Goal: Task Accomplishment & Management: Complete application form

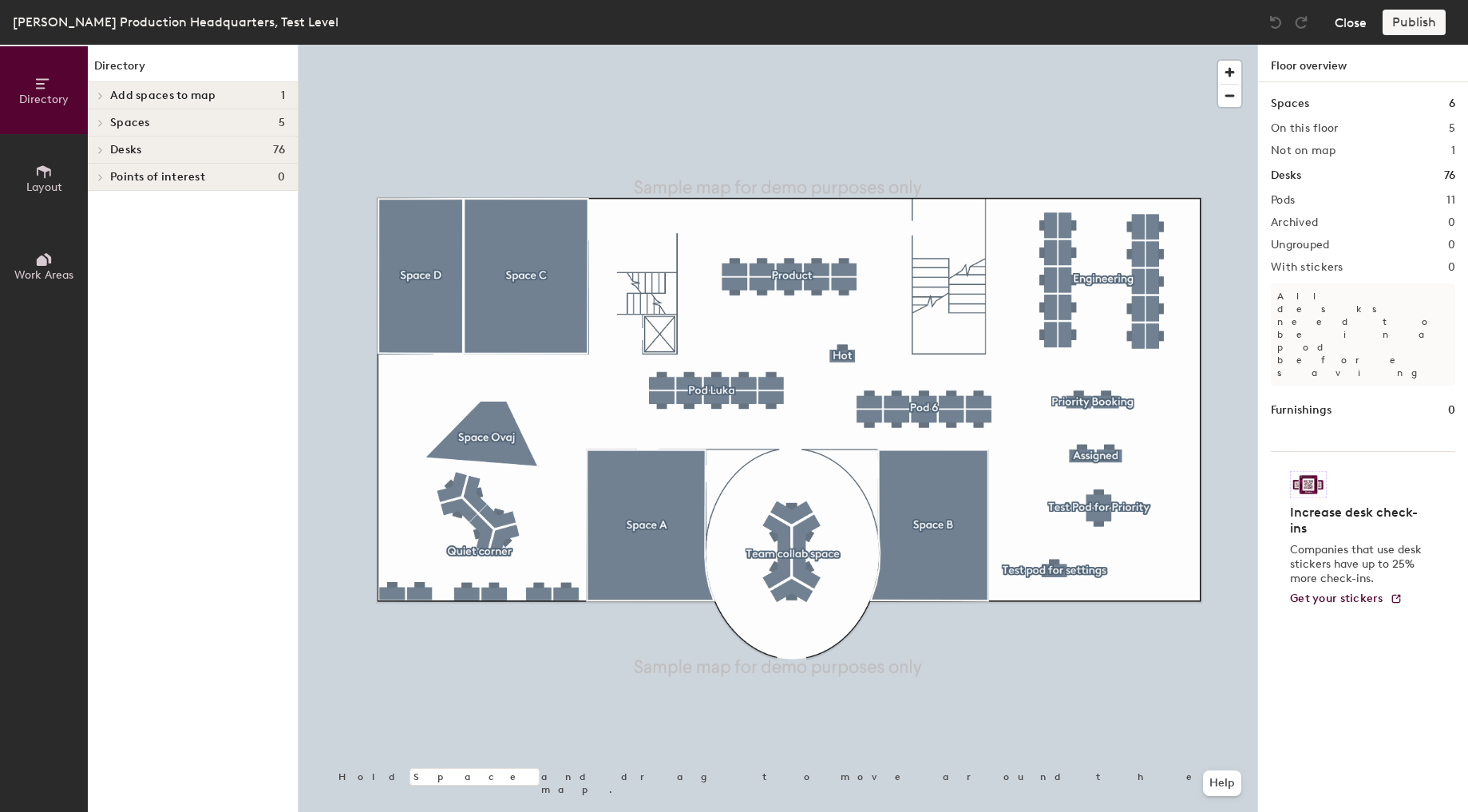
click at [1344, 21] on button "Close" at bounding box center [1351, 22] width 32 height 26
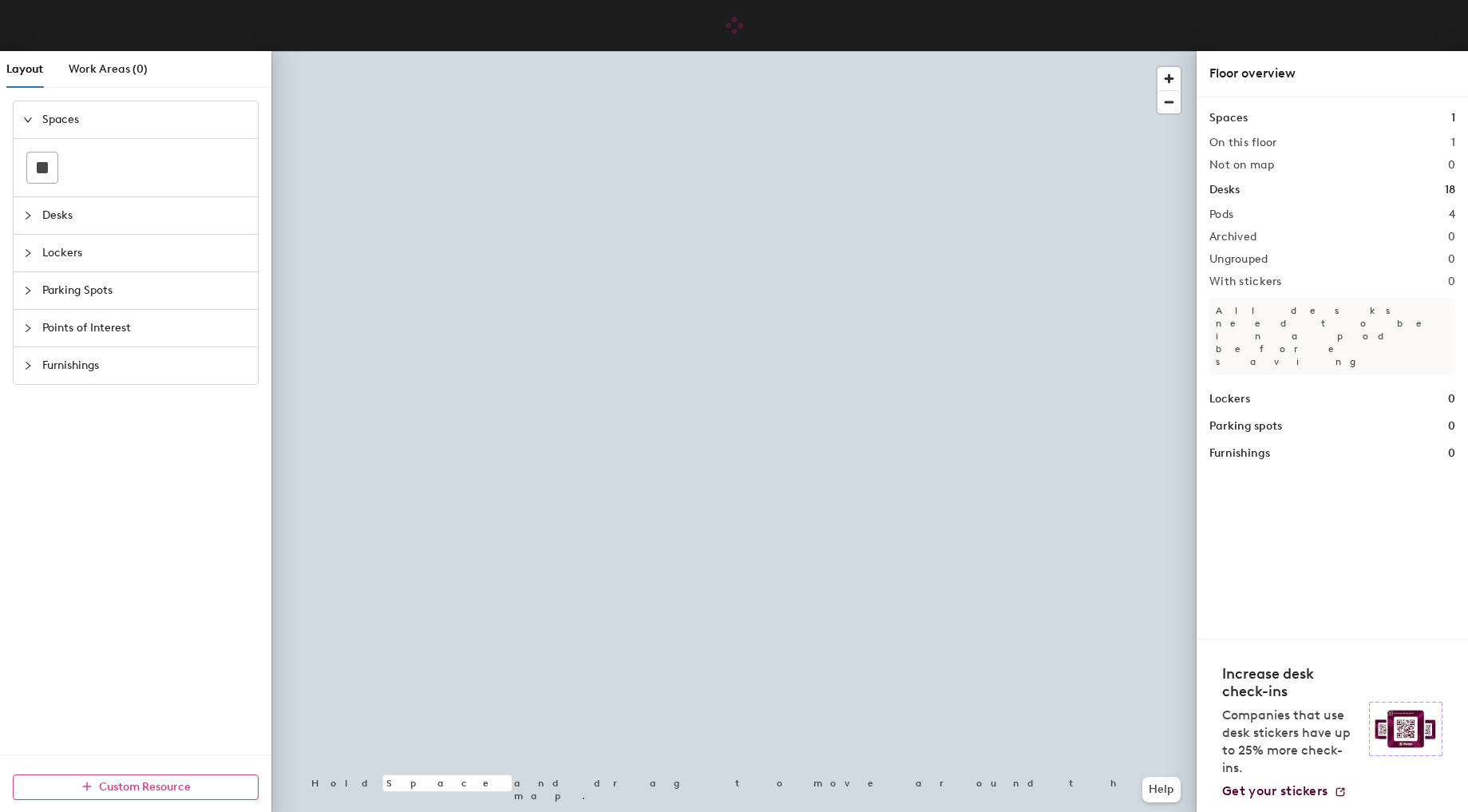
click at [129, 793] on button "Custom Resource" at bounding box center [135, 787] width 246 height 26
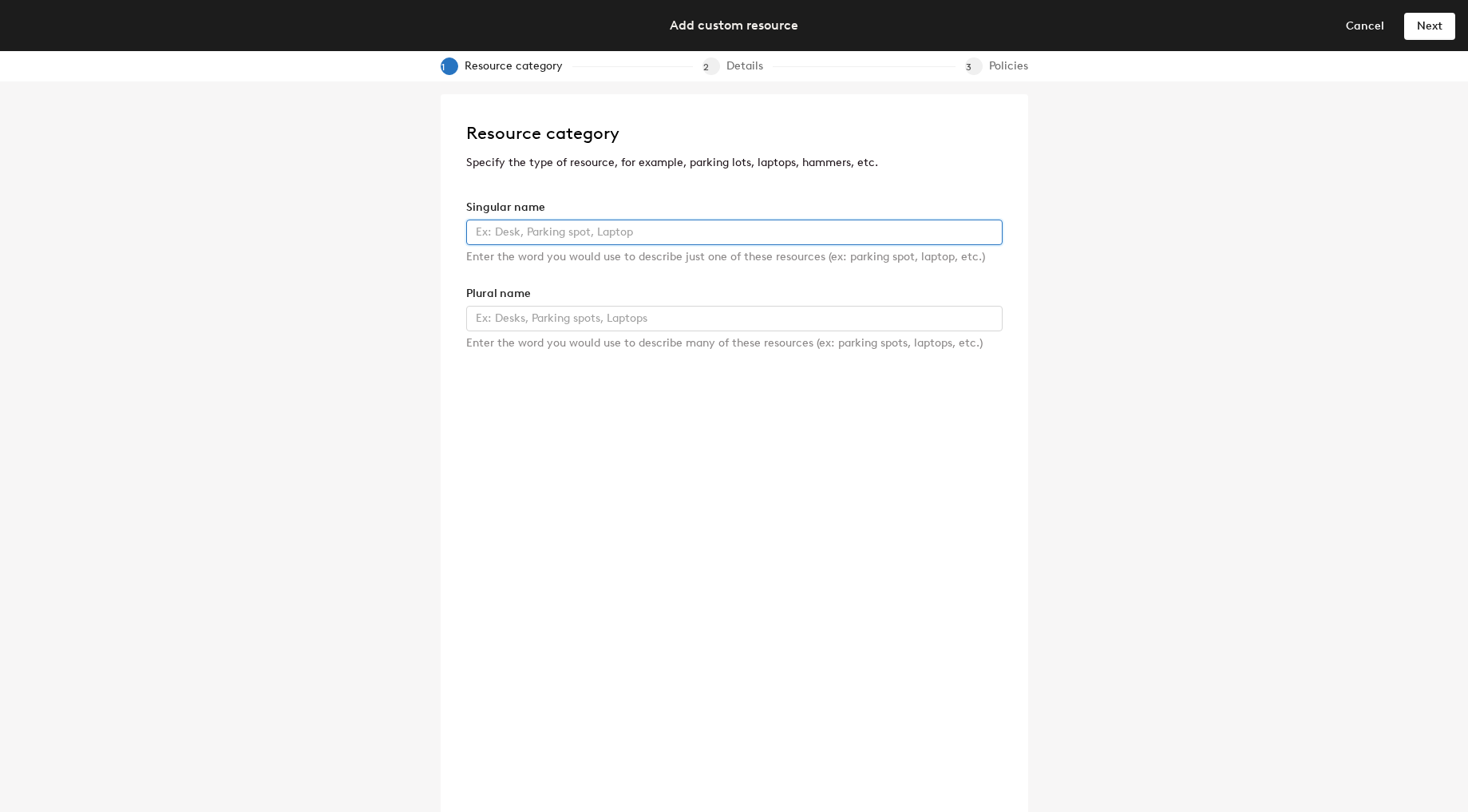
click at [522, 230] on input "text" at bounding box center [734, 232] width 537 height 26
drag, startPoint x: 555, startPoint y: 233, endPoint x: 432, endPoint y: 233, distance: 123.0
click at [432, 233] on div "Resource category Specify the type of resource, for example, parking lots, lapt…" at bounding box center [734, 446] width 1468 height 730
type input "tool"
click at [507, 324] on input "text" at bounding box center [734, 318] width 537 height 26
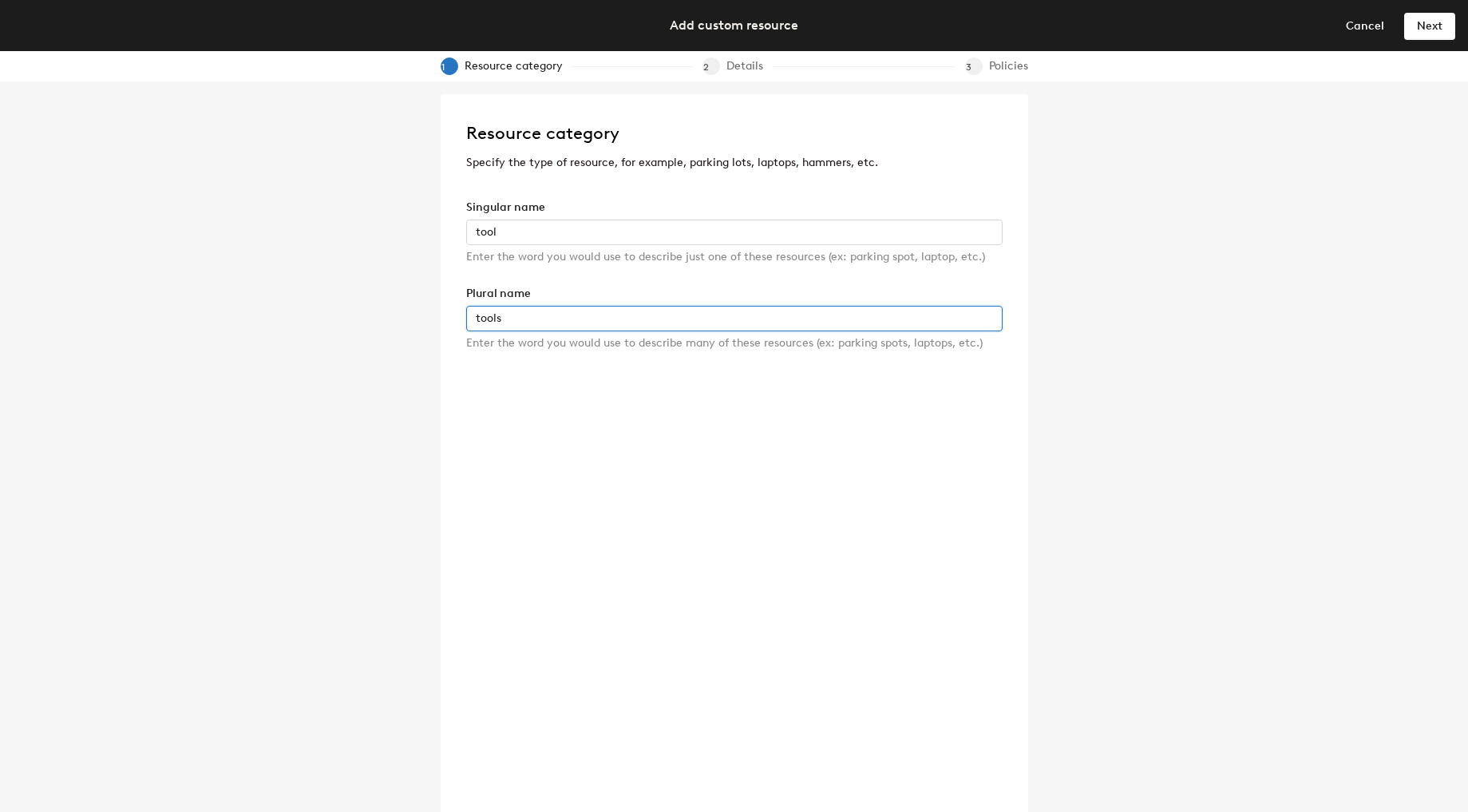
type input "tools"
click at [785, 163] on p "Specify the type of resource, for example, parking lots, laptops, hammers, etc." at bounding box center [734, 163] width 537 height 17
click at [1437, 33] on button "Next" at bounding box center [1429, 26] width 51 height 26
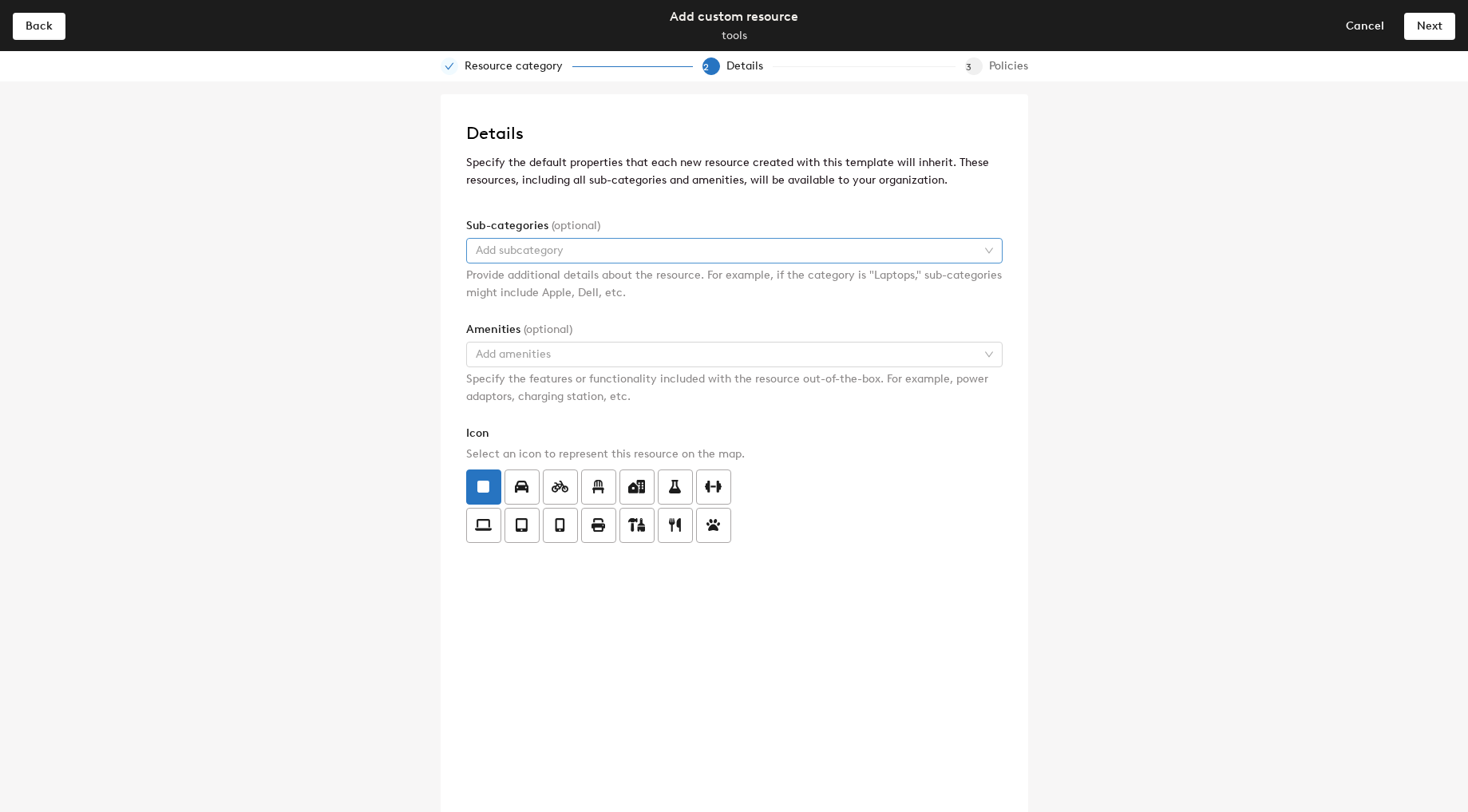
click at [689, 246] on div at bounding box center [726, 251] width 513 height 22
click at [868, 283] on input "text" at bounding box center [698, 282] width 460 height 26
type input "it tool"
click at [974, 286] on span "Add" at bounding box center [974, 282] width 22 height 14
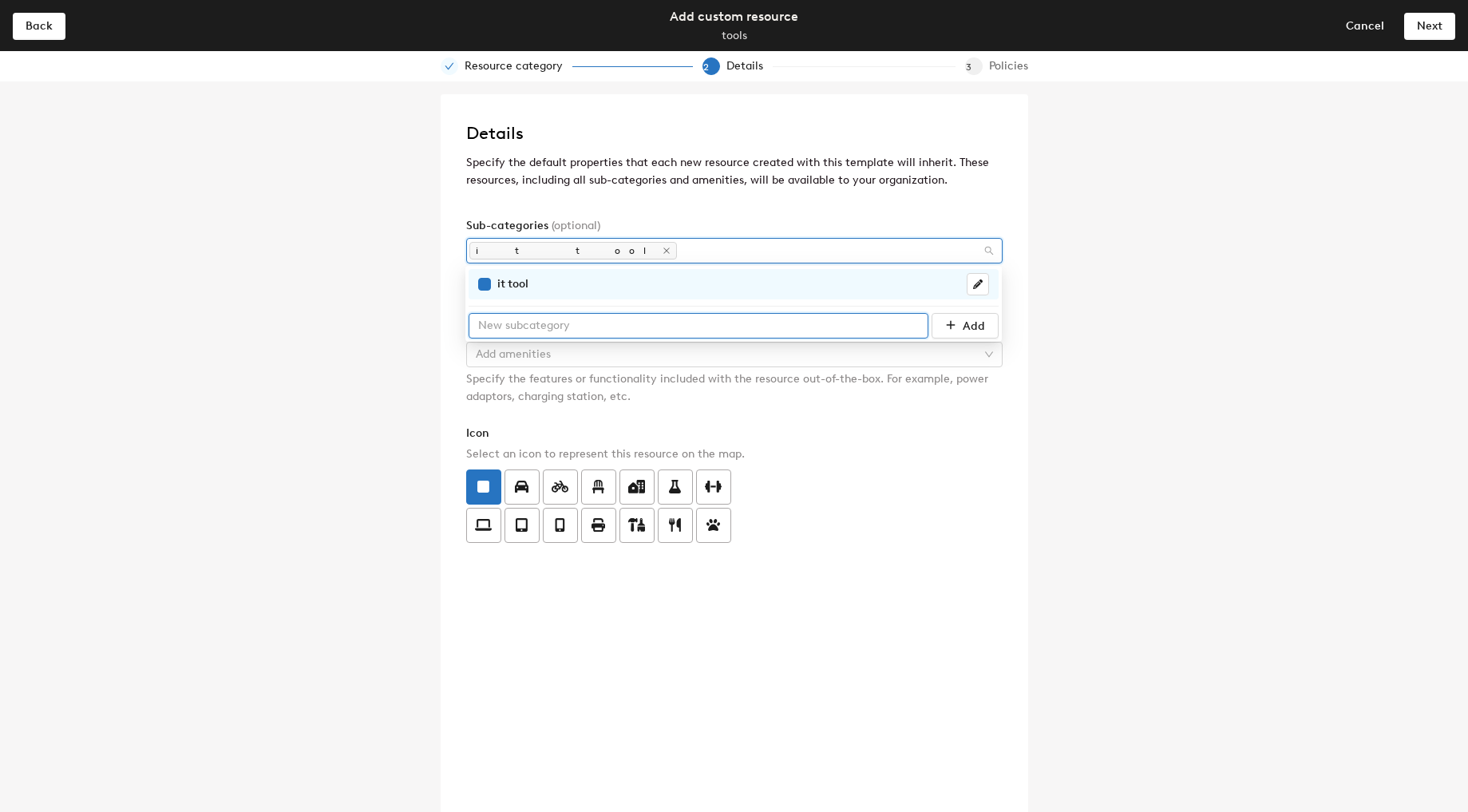
click at [769, 329] on input "text" at bounding box center [698, 326] width 460 height 26
type input "office tool"
click at [962, 330] on button "Add" at bounding box center [966, 326] width 67 height 26
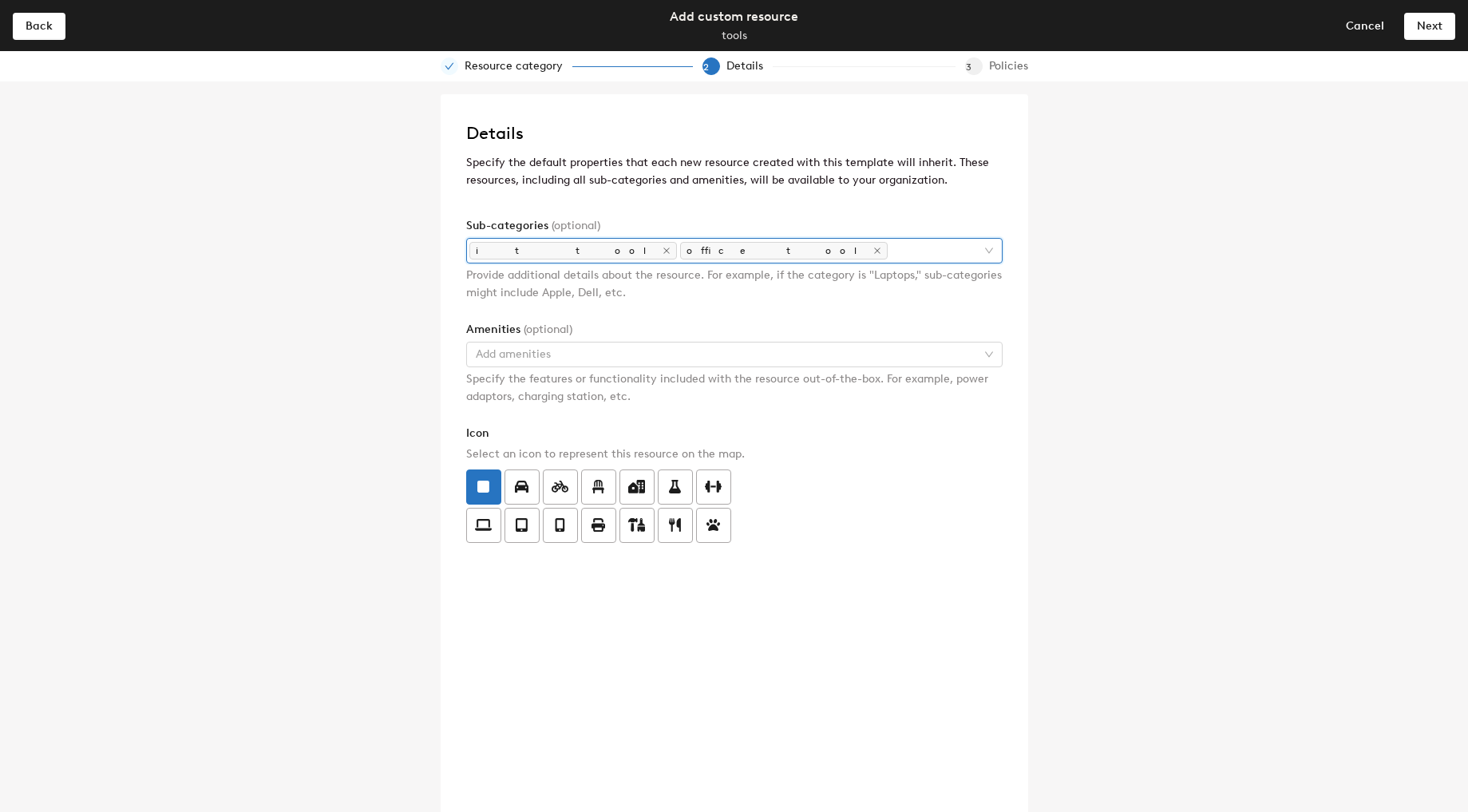
click at [1005, 414] on div "Details Specify the default properties that each new resource created with this…" at bounding box center [734, 459] width 588 height 730
click at [731, 363] on div at bounding box center [726, 355] width 513 height 22
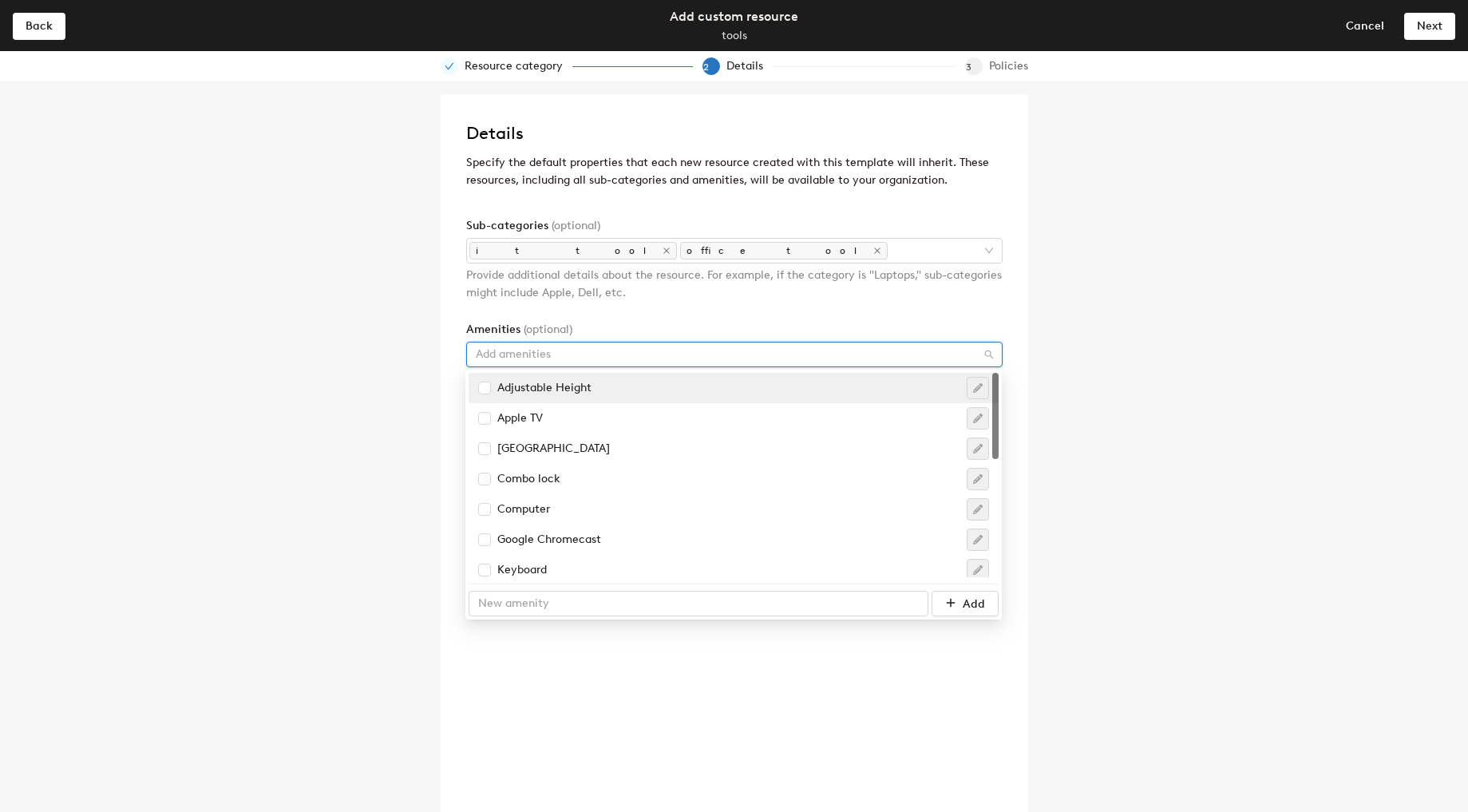
type input "m"
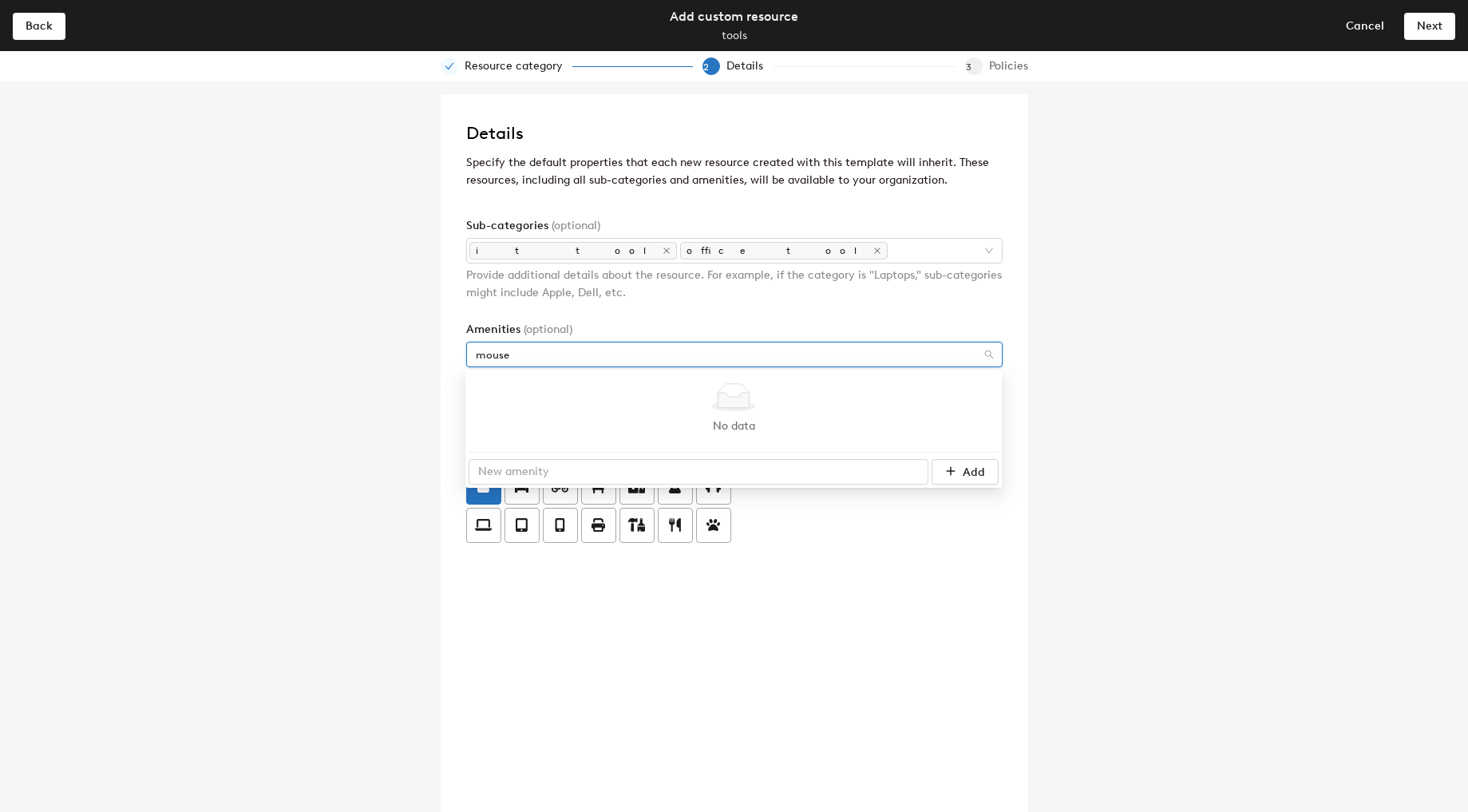
type input "mouse"
click at [677, 457] on div "No data No data Add" at bounding box center [734, 429] width 530 height 112
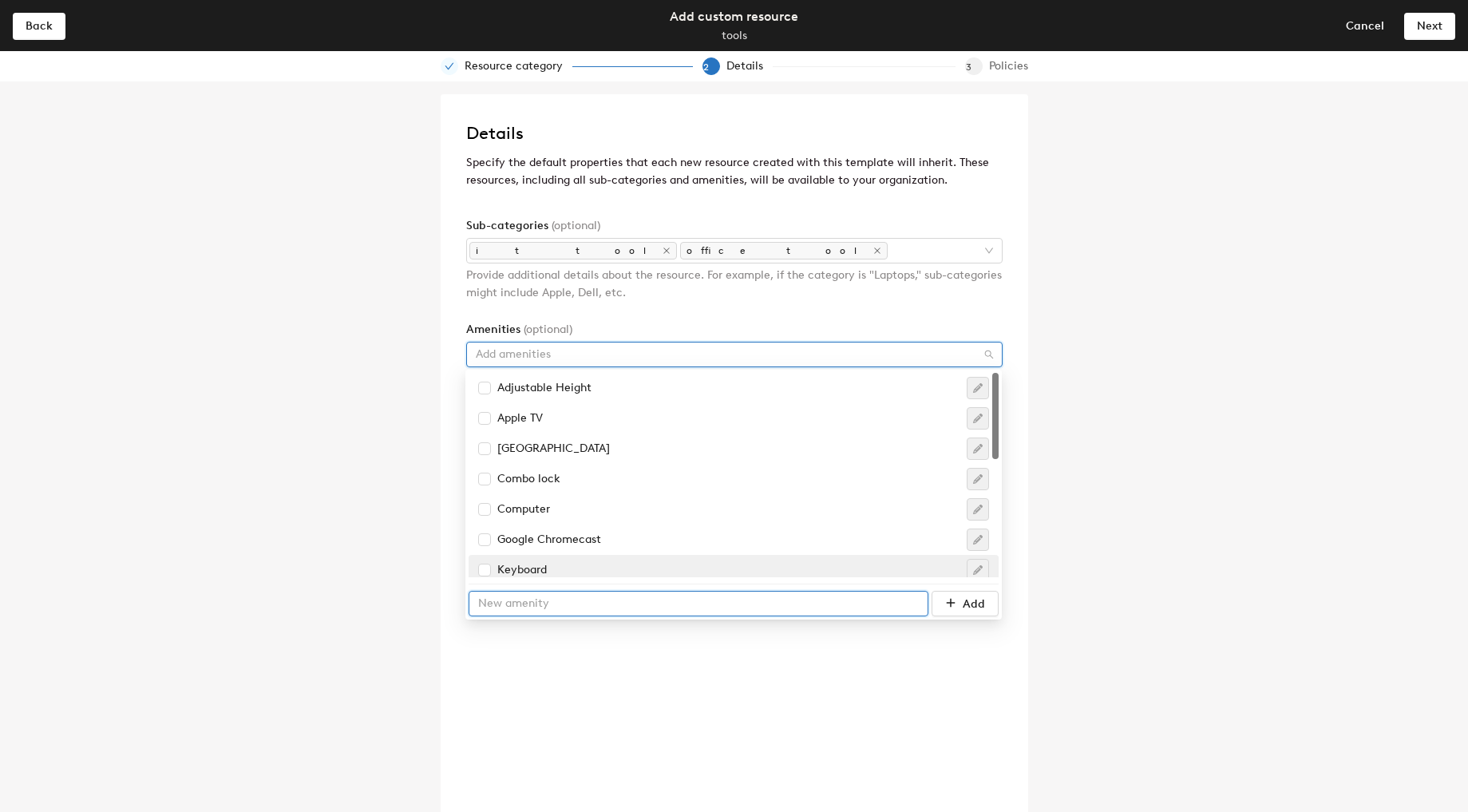
click at [656, 604] on input "text" at bounding box center [698, 604] width 460 height 26
type input "mouse"
click at [965, 610] on span "Add" at bounding box center [974, 604] width 22 height 14
click at [840, 607] on input "mouse" at bounding box center [679, 604] width 422 height 26
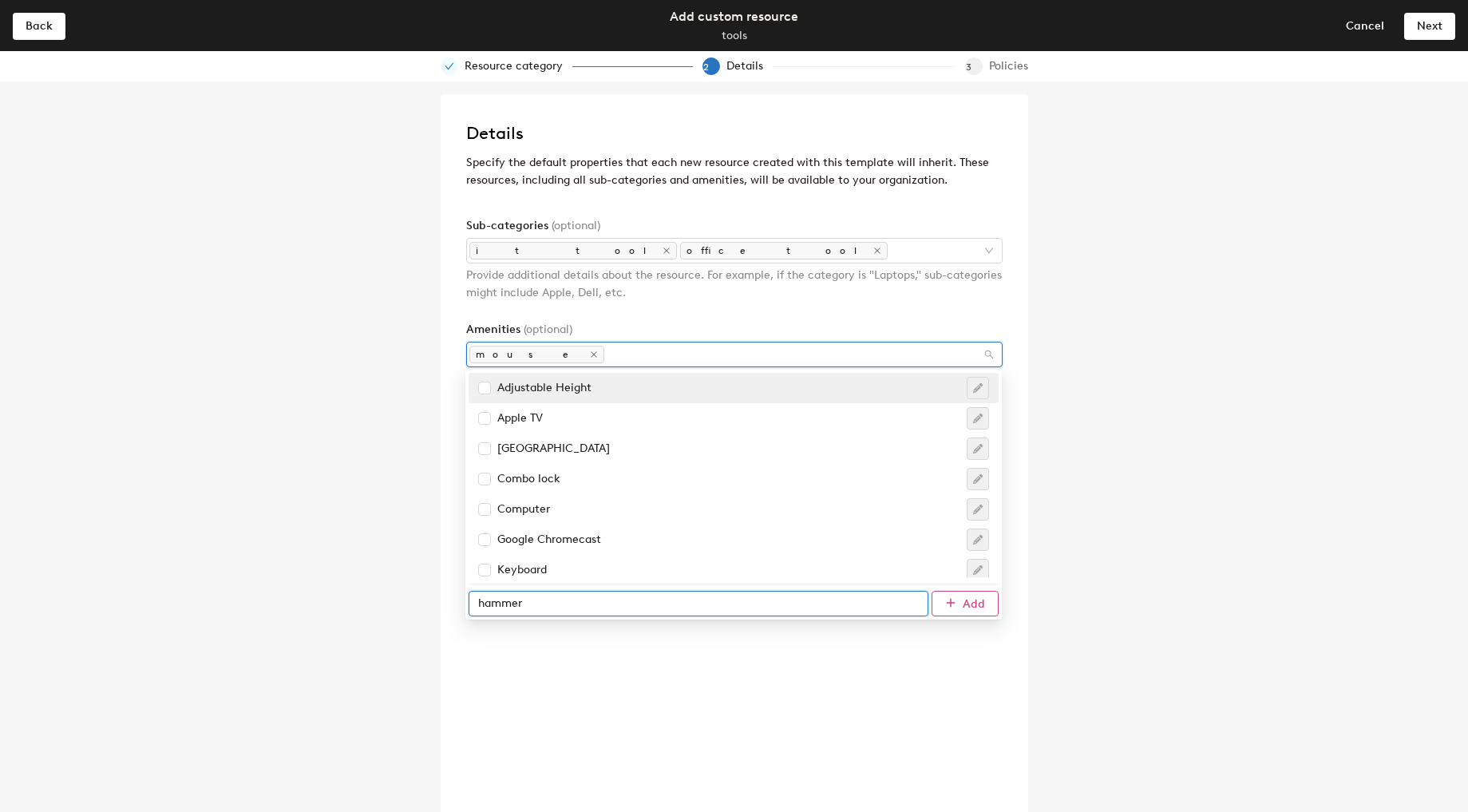
type input "hammer"
click at [973, 605] on span "Add" at bounding box center [974, 604] width 22 height 14
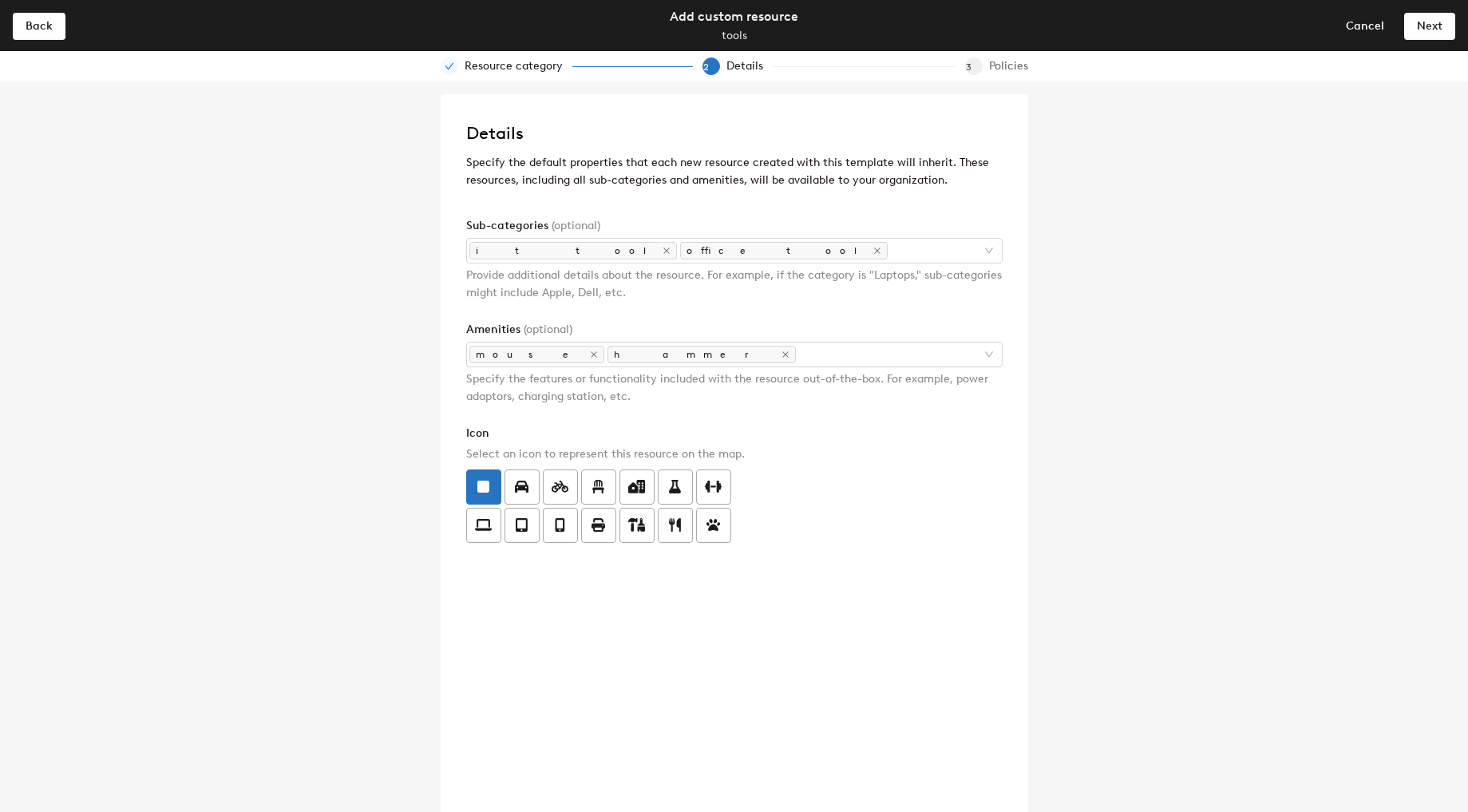
click at [1133, 520] on div "Details Specify the default properties that each new resource created with this…" at bounding box center [734, 446] width 1468 height 730
click at [641, 518] on icon at bounding box center [637, 525] width 17 height 15
click at [621, 516] on input "radio" at bounding box center [621, 516] width 0 height 0
click at [1429, 26] on span "Next" at bounding box center [1430, 26] width 26 height 14
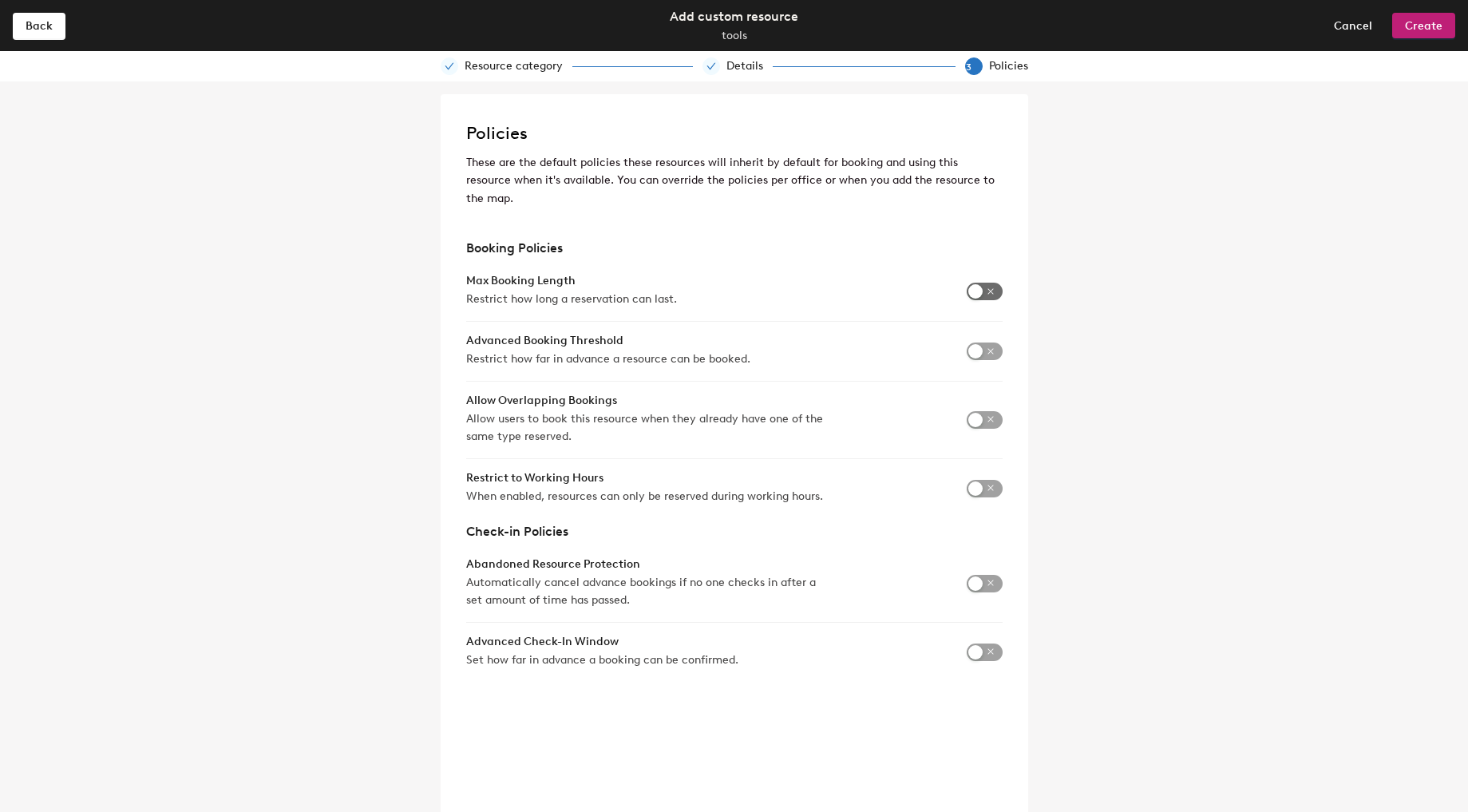
click at [987, 282] on span "button" at bounding box center [985, 291] width 36 height 17
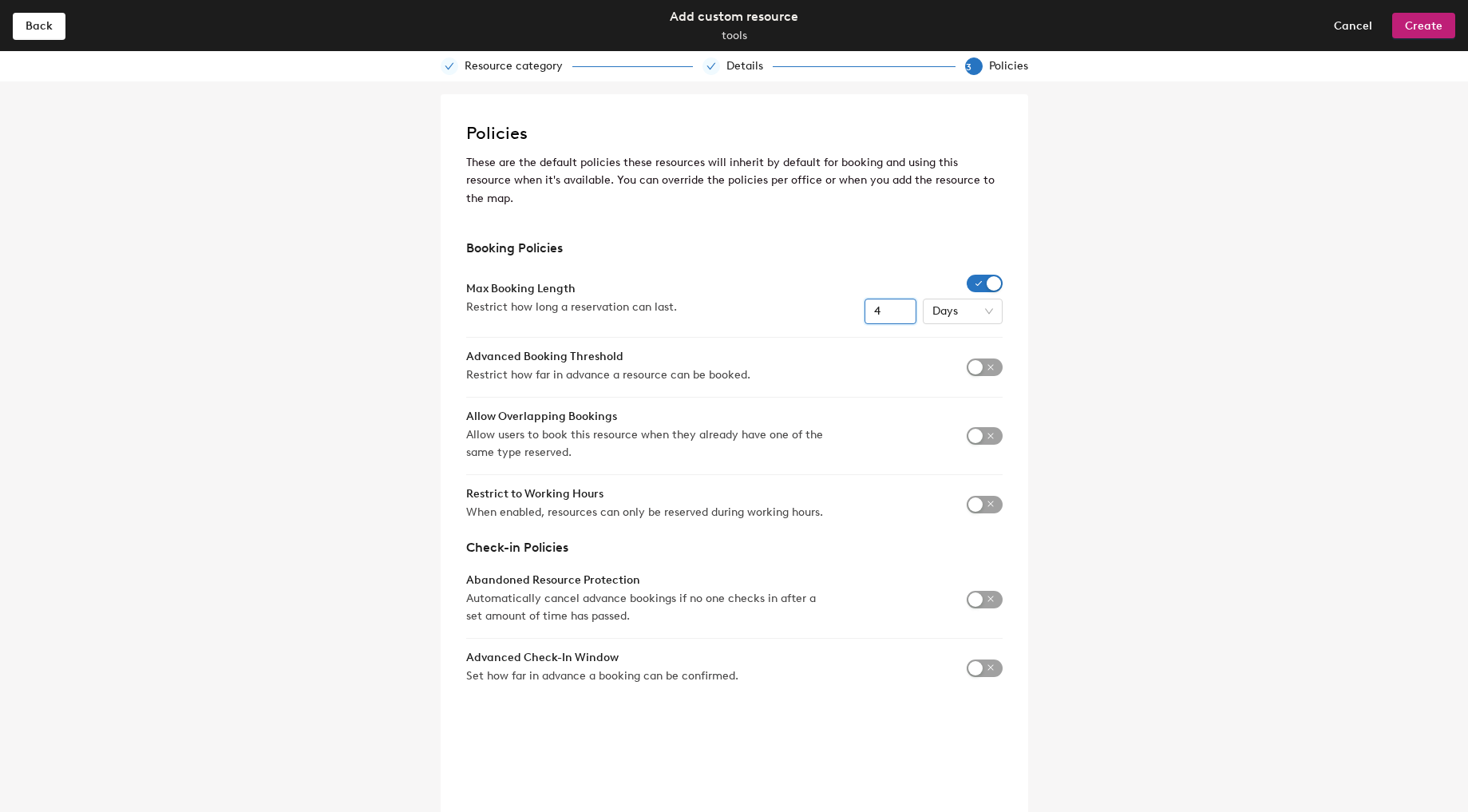
click at [902, 299] on input "4" at bounding box center [891, 312] width 52 height 26
click at [902, 299] on input "3" at bounding box center [891, 312] width 52 height 26
click at [902, 299] on input "2" at bounding box center [891, 312] width 52 height 26
type input "1"
click at [902, 299] on input "1" at bounding box center [891, 312] width 52 height 26
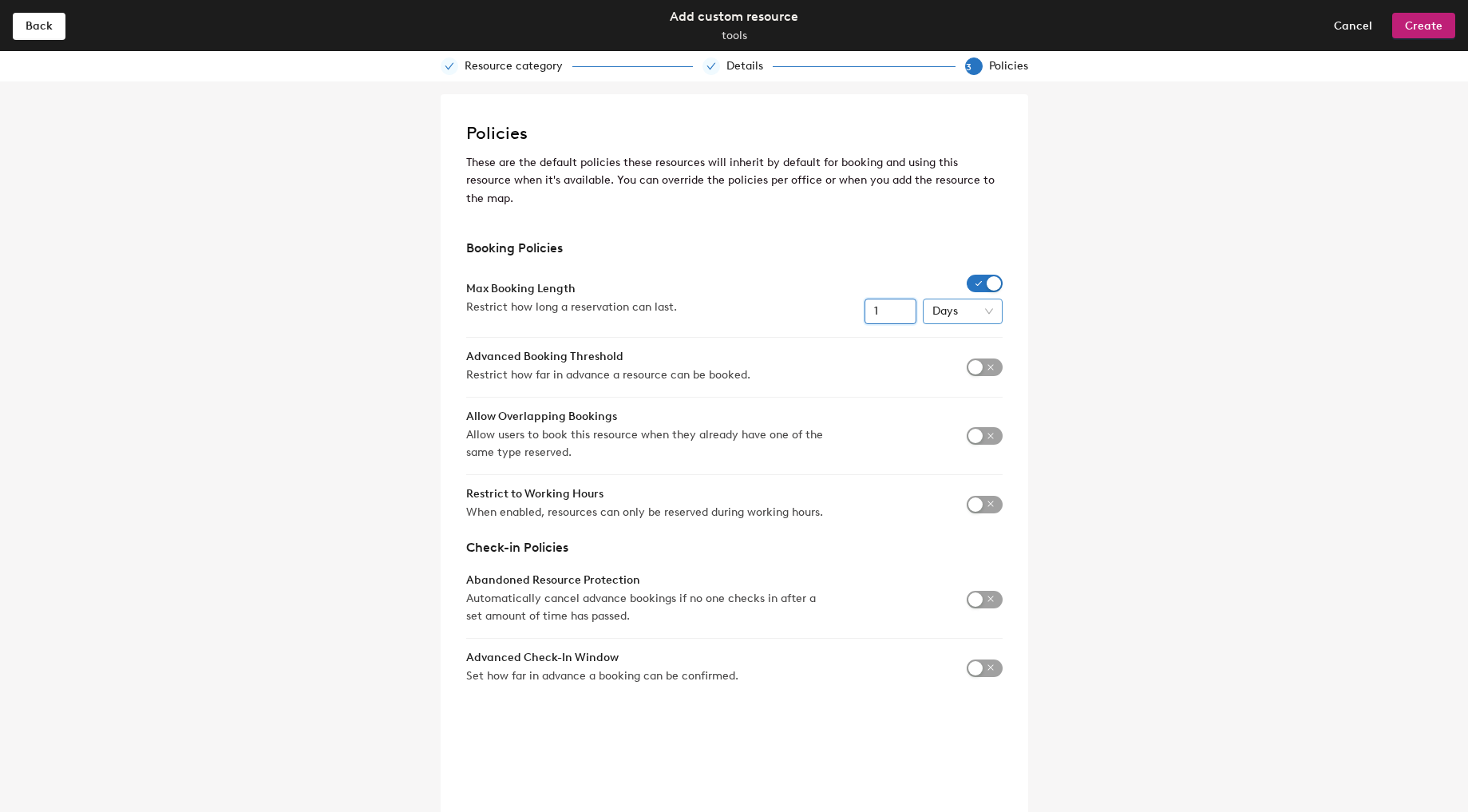
click at [951, 299] on span "Days" at bounding box center [962, 312] width 60 height 24
click at [955, 372] on div "Days" at bounding box center [962, 376] width 54 height 17
click at [1051, 372] on div "Policies These are the default policies these resources will inherit by default…" at bounding box center [734, 446] width 1468 height 730
click at [986, 488] on div "Restrict to Working Hours When enabled, resources can only be reserved during w…" at bounding box center [734, 504] width 537 height 34
click at [991, 495] on span "button" at bounding box center [985, 504] width 36 height 17
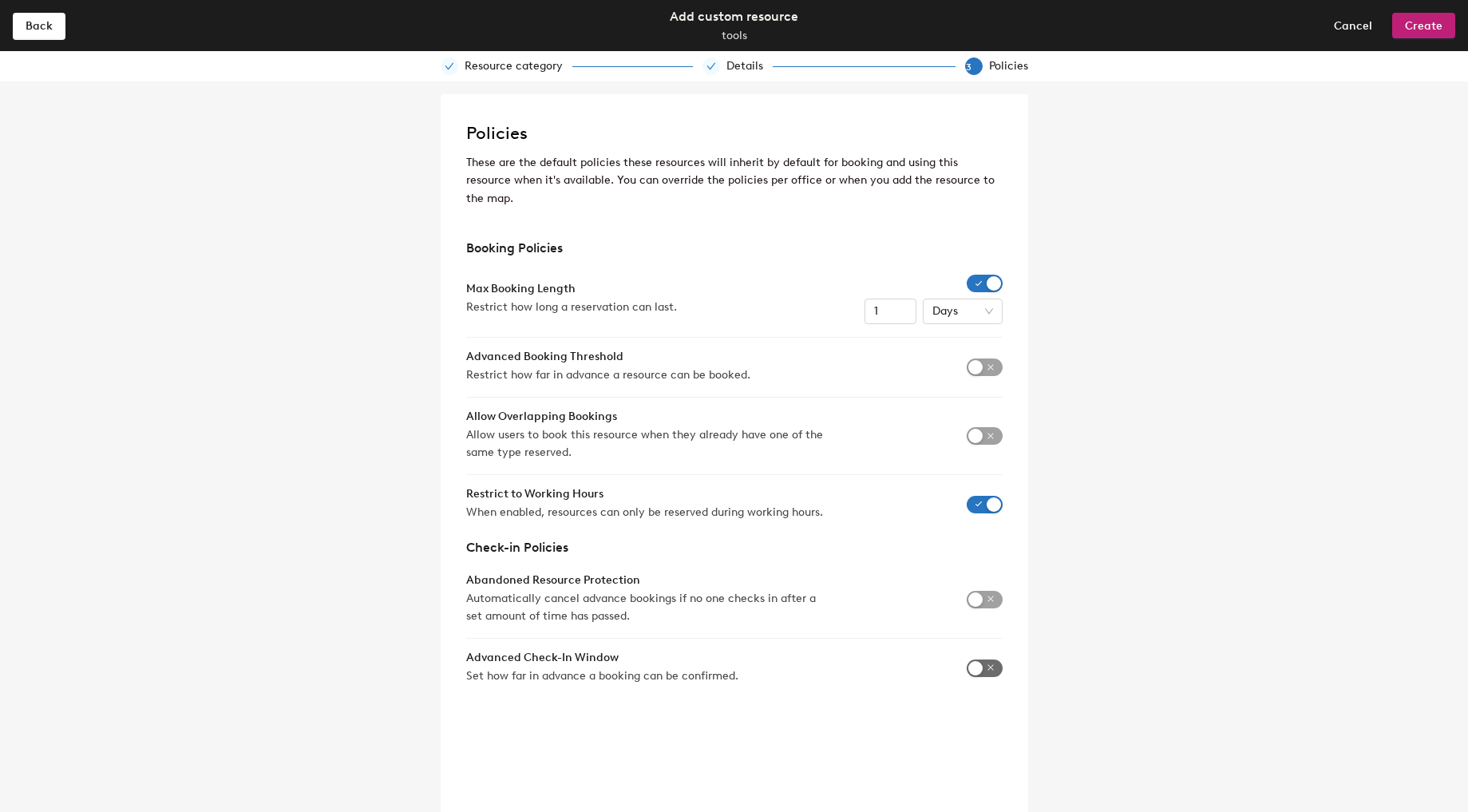
click at [989, 659] on span "button" at bounding box center [985, 668] width 36 height 17
click at [1444, 27] on button "Create" at bounding box center [1423, 26] width 63 height 26
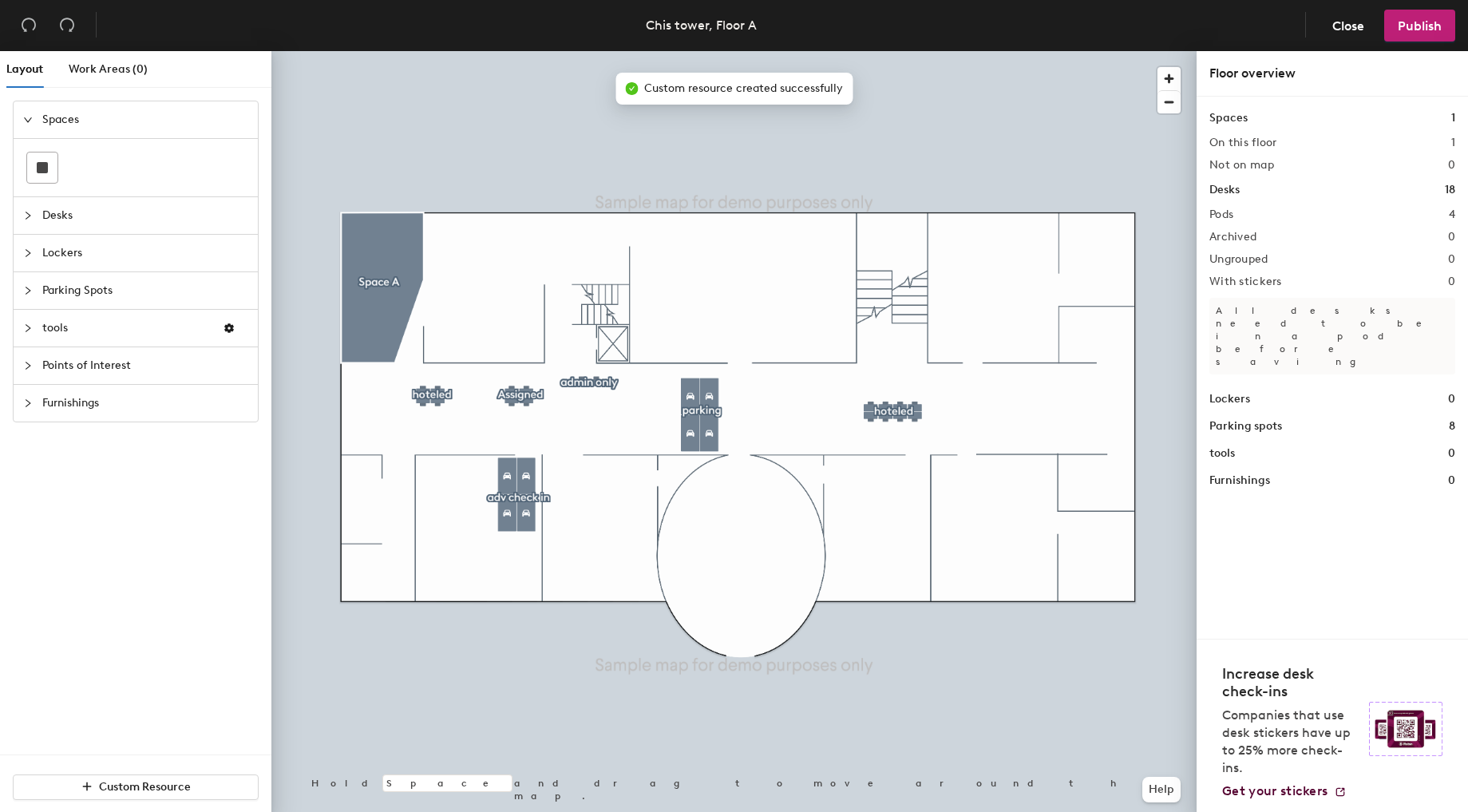
click at [141, 326] on span "tools" at bounding box center [126, 328] width 167 height 37
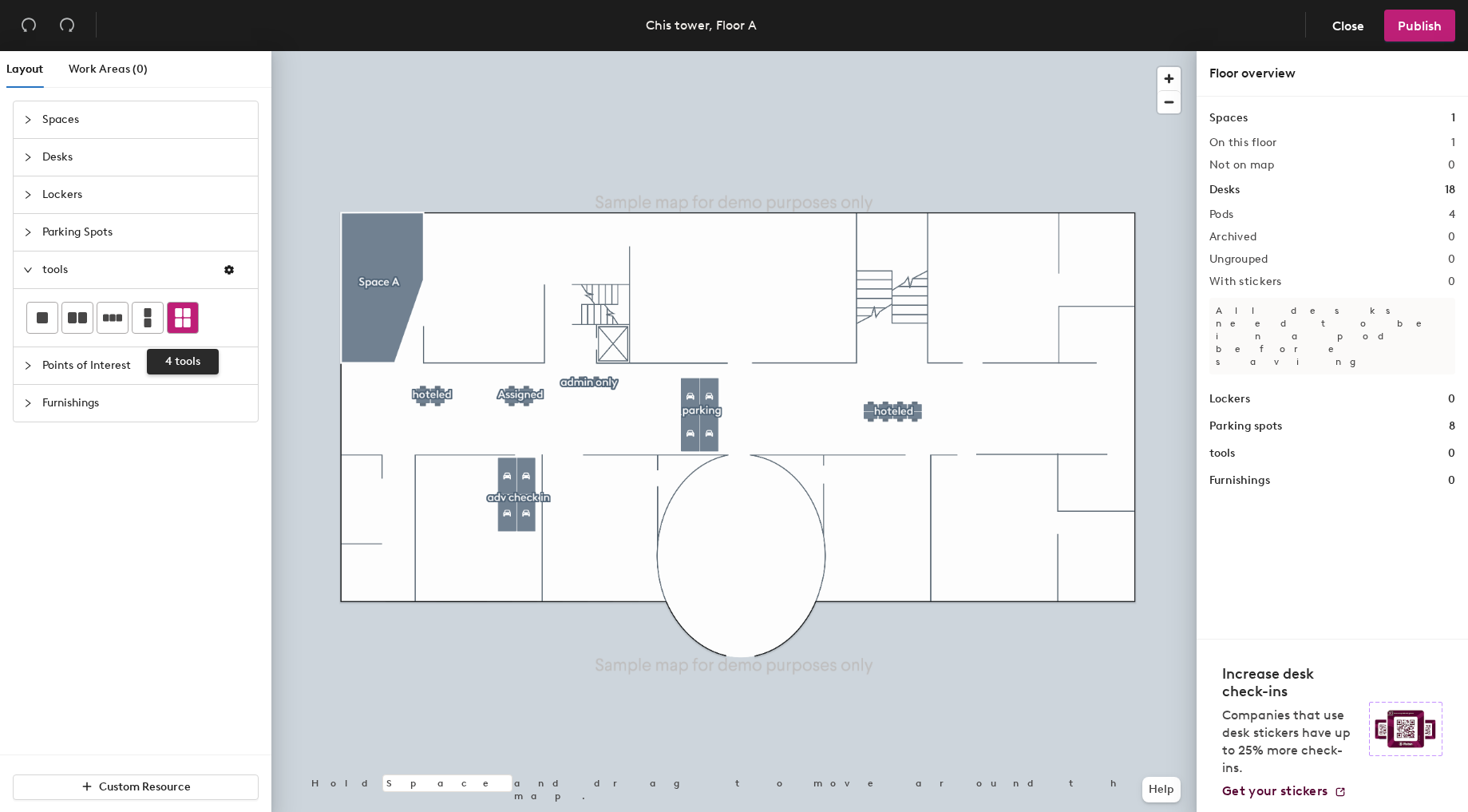
click at [177, 314] on icon at bounding box center [183, 318] width 16 height 19
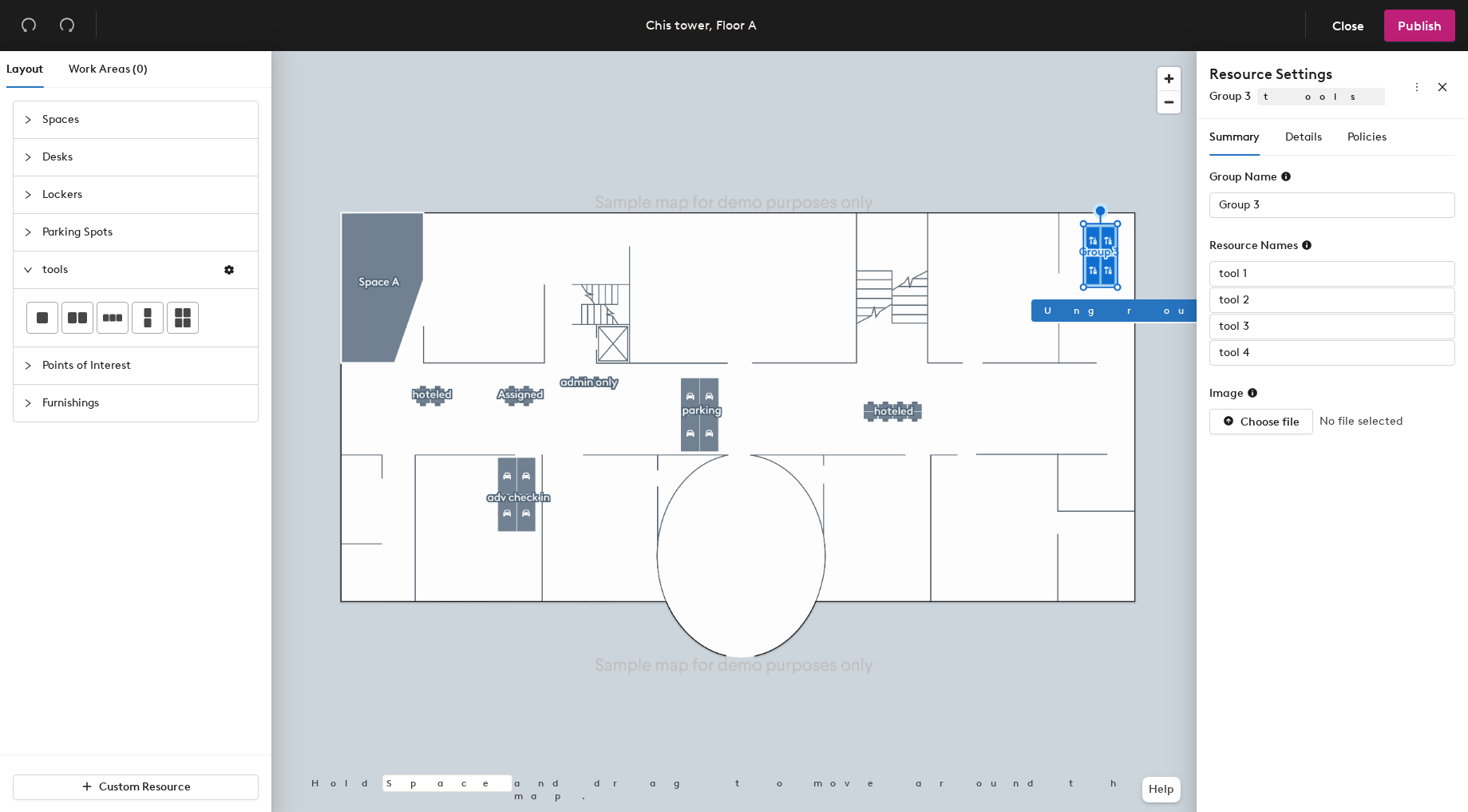
click at [1320, 157] on div "Summary Details Policies Group Name Group 3 Resource Names tool 1 tool 2 tool 3…" at bounding box center [1332, 286] width 246 height 335
click at [1221, 525] on div "Summary Details Policies Group Name Group 3 Resource Names tool 1 tool 2 tool 3…" at bounding box center [1333, 469] width 272 height 699
click at [1099, 51] on div at bounding box center [734, 51] width 925 height 0
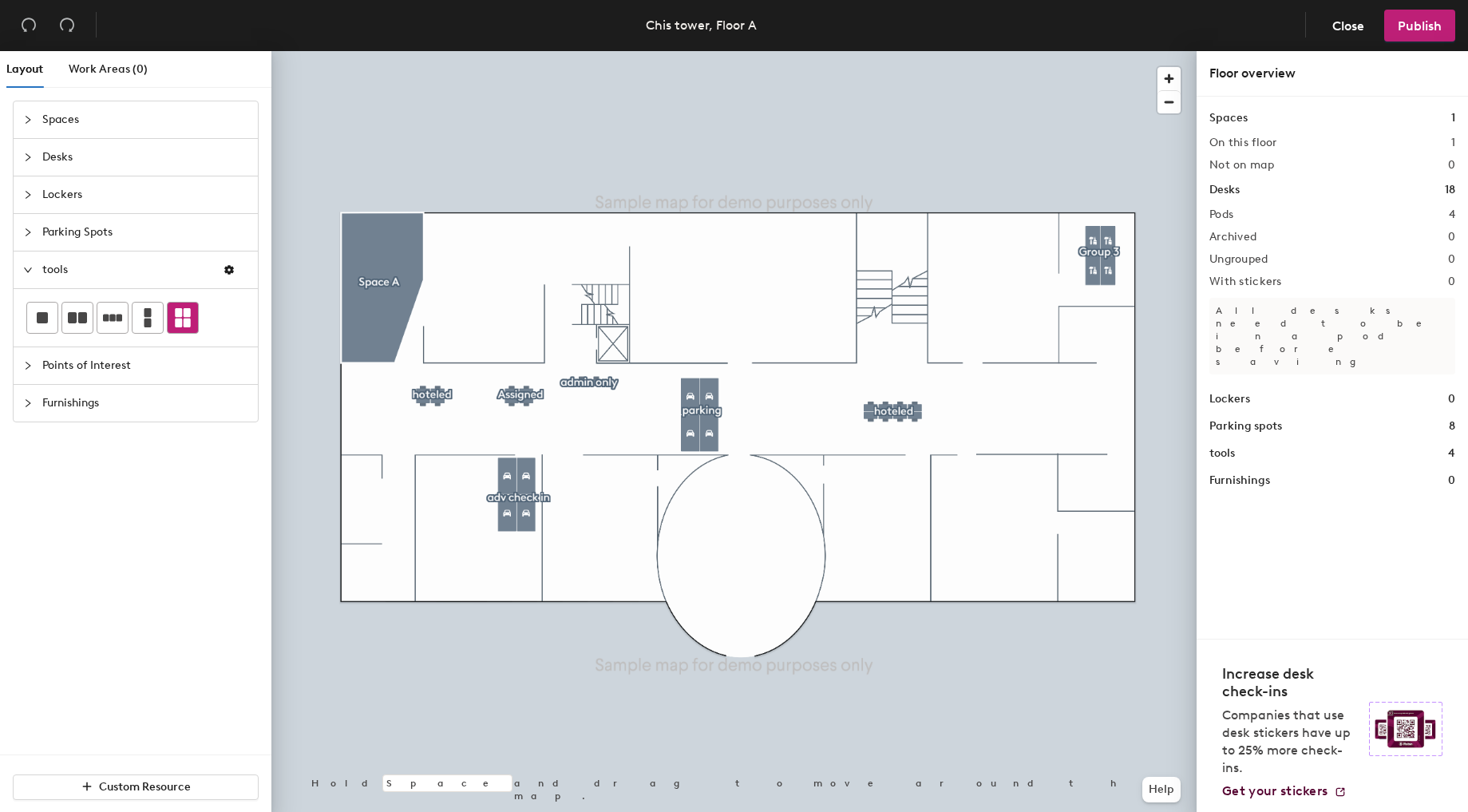
click at [173, 314] on icon at bounding box center [183, 318] width 19 height 19
click at [160, 231] on span "Parking Spots" at bounding box center [145, 232] width 206 height 37
click at [187, 282] on icon at bounding box center [183, 280] width 16 height 19
click at [180, 278] on icon at bounding box center [183, 280] width 19 height 19
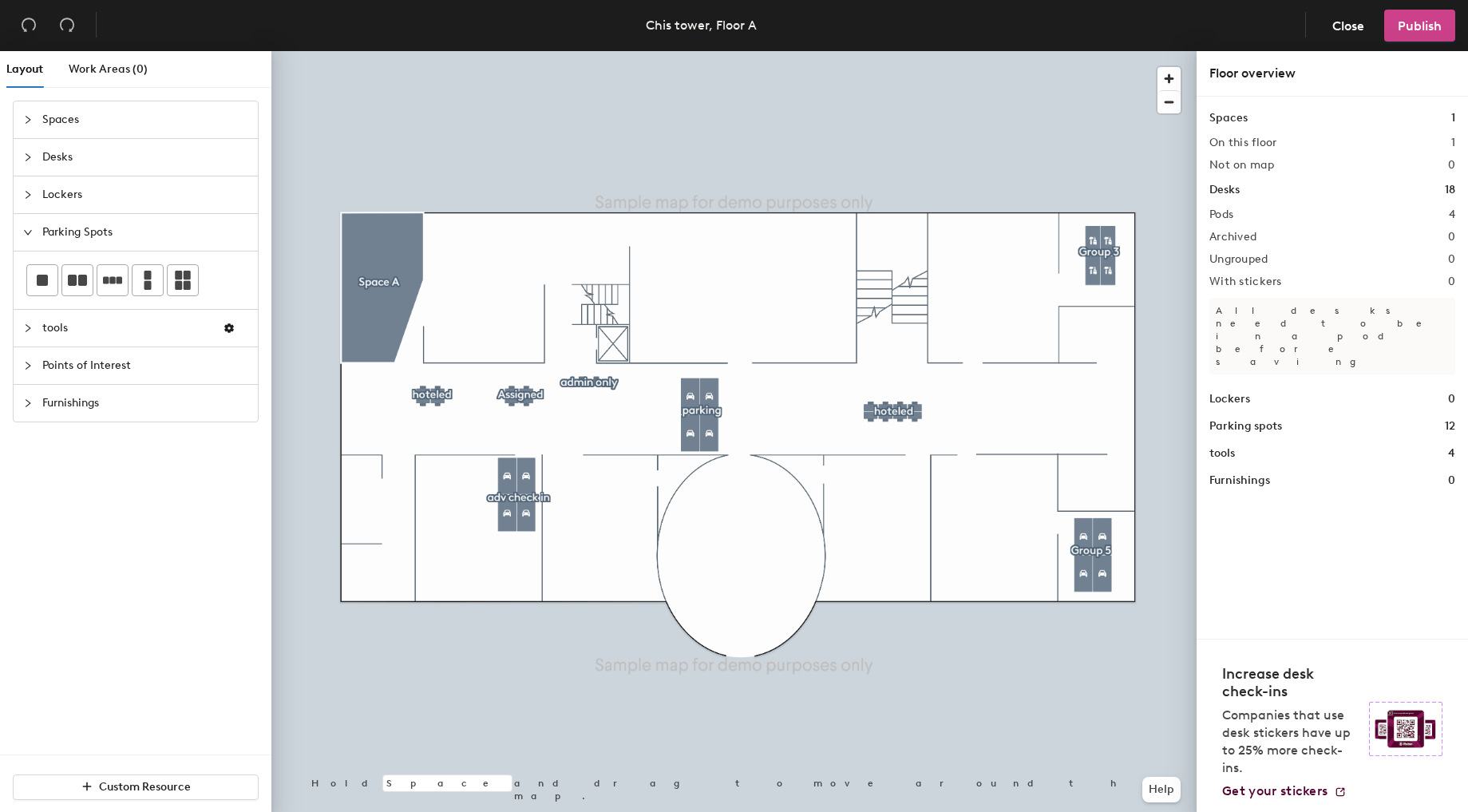
click at [1432, 28] on span "Publish" at bounding box center [1420, 26] width 44 height 16
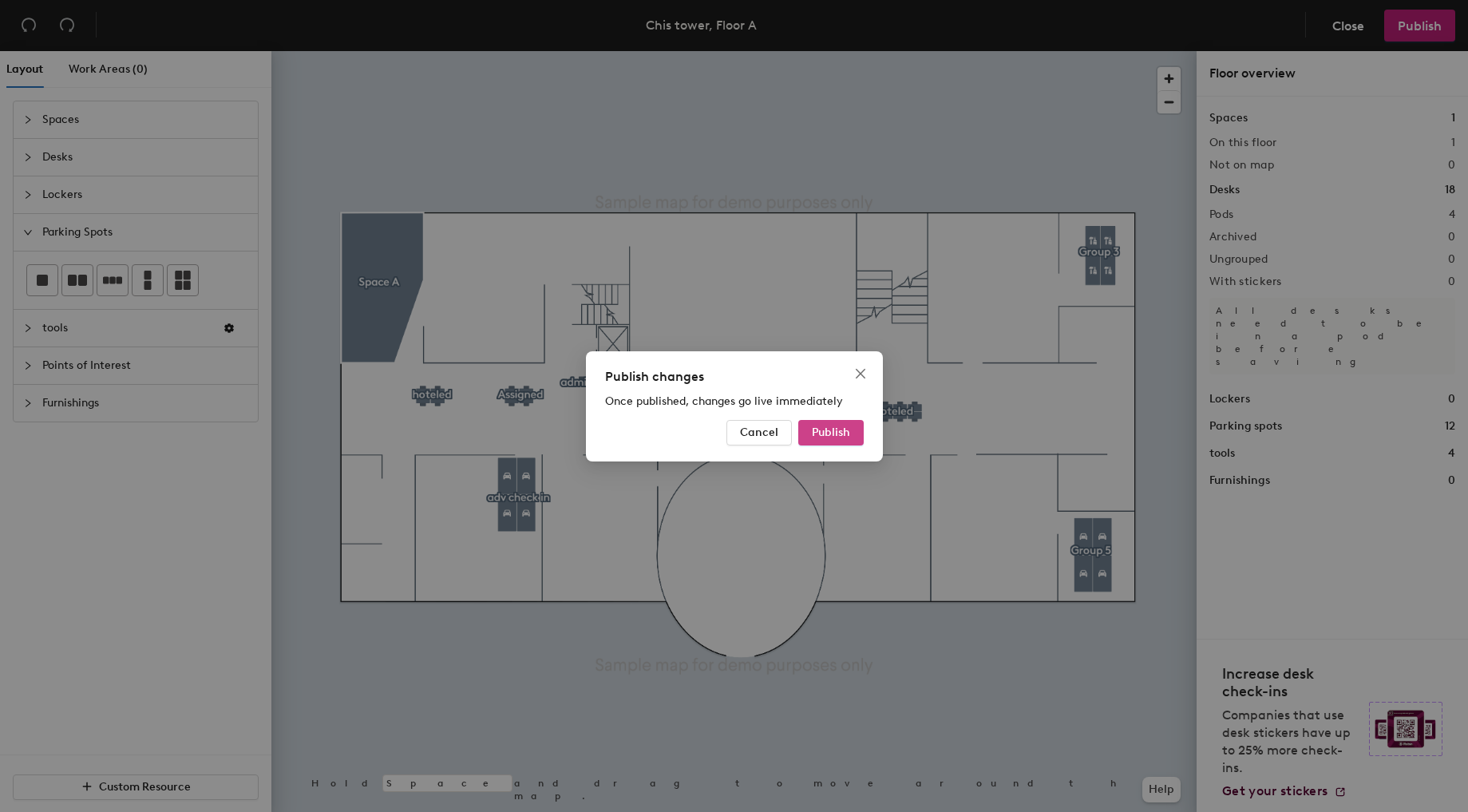
click at [825, 421] on button "Publish" at bounding box center [831, 433] width 66 height 26
